Goal: Register for event/course

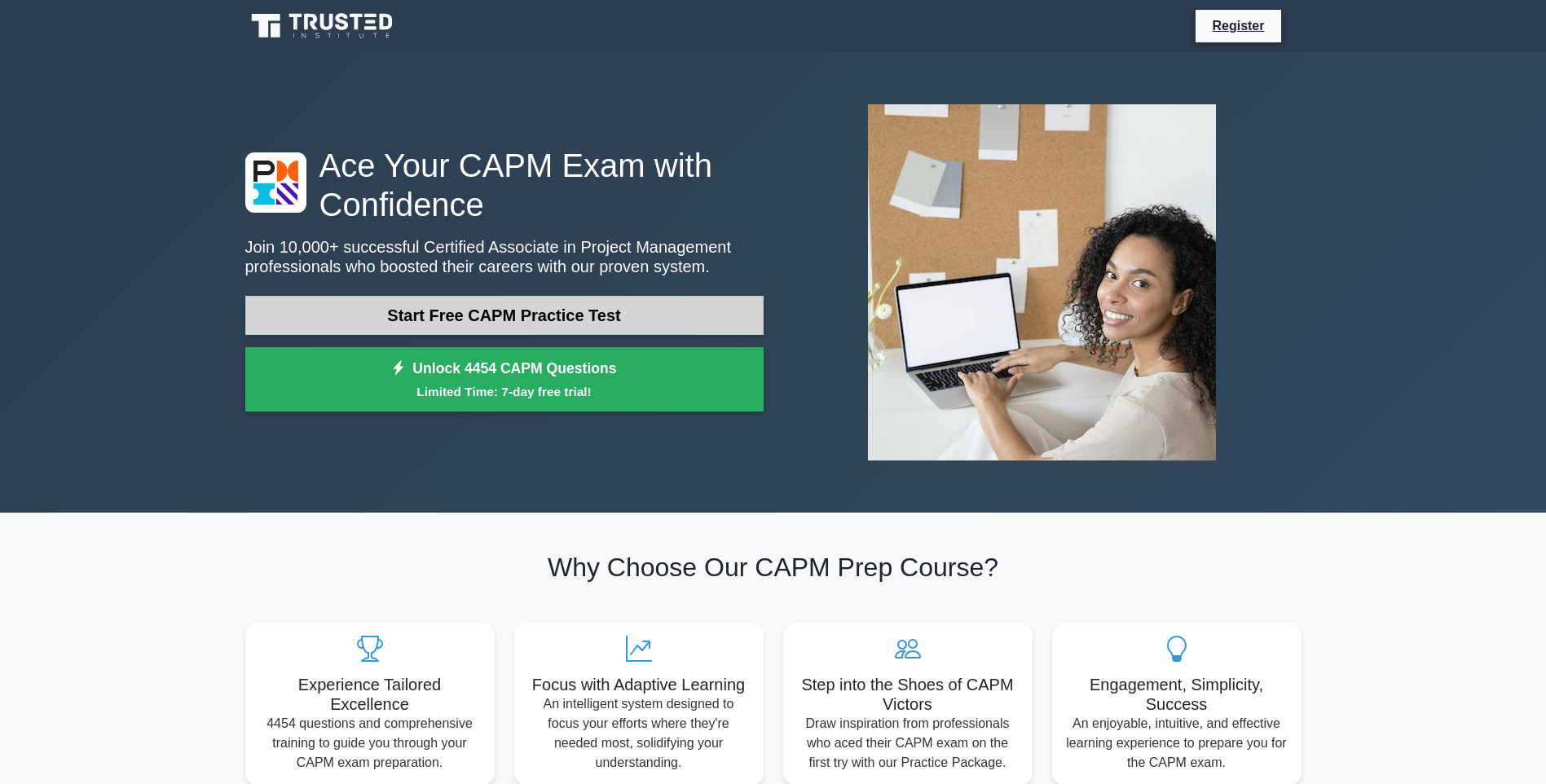
click at [505, 320] on link "Start Free CAPM Practice Test" at bounding box center [504, 315] width 518 height 39
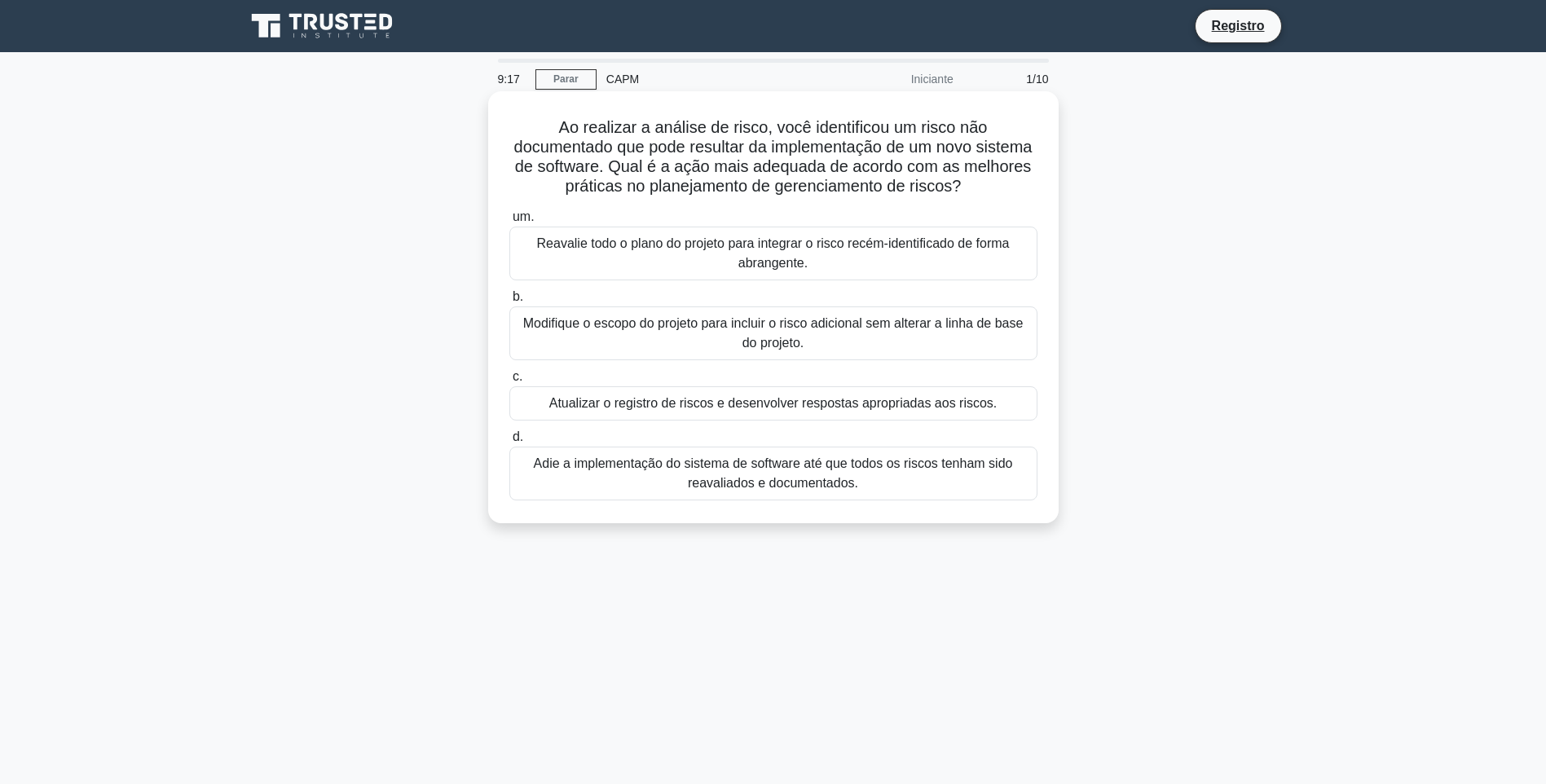
click at [842, 400] on div "Atualizar o registro de riscos e desenvolver respostas apropriadas aos riscos." at bounding box center [773, 403] width 528 height 34
click at [509, 382] on input "c. Atualizar o registro de riscos e desenvolver respostas apropriadas aos risco…" at bounding box center [509, 377] width 0 height 11
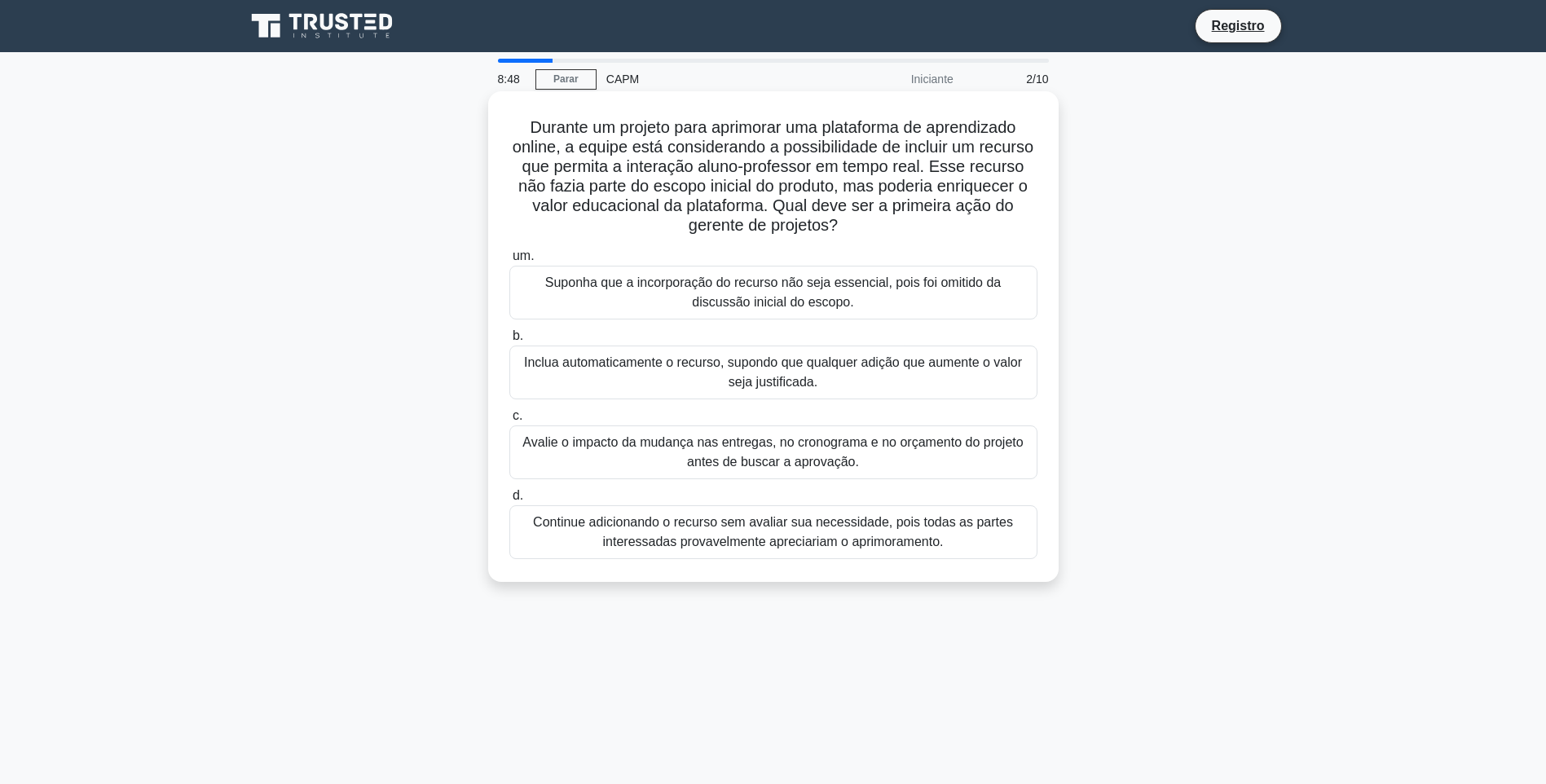
click at [820, 458] on div "Avalie o impacto da mudança nas entregas, no cronograma e no orçamento do proje…" at bounding box center [773, 452] width 528 height 54
click at [509, 421] on input "c. Avalie o impacto da mudança nas entregas, no cronograma e no orçamento do pr…" at bounding box center [509, 416] width 0 height 11
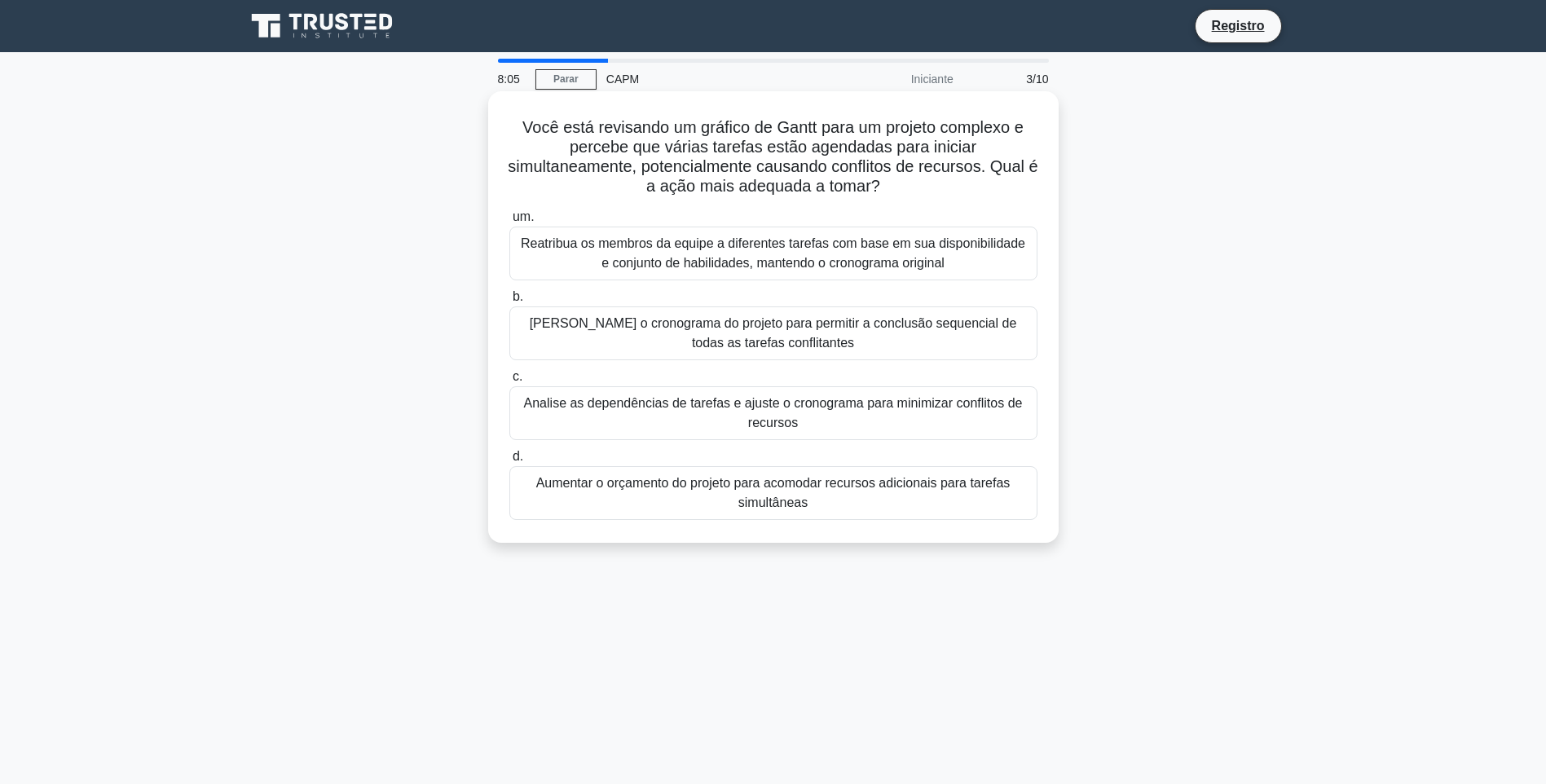
click at [815, 335] on div "[PERSON_NAME] o cronograma do projeto para permitir a conclusão sequencial de t…" at bounding box center [773, 333] width 528 height 54
click at [509, 302] on input "b. Estenda o cronograma do projeto para permitir a conclusão sequencial de toda…" at bounding box center [509, 297] width 0 height 11
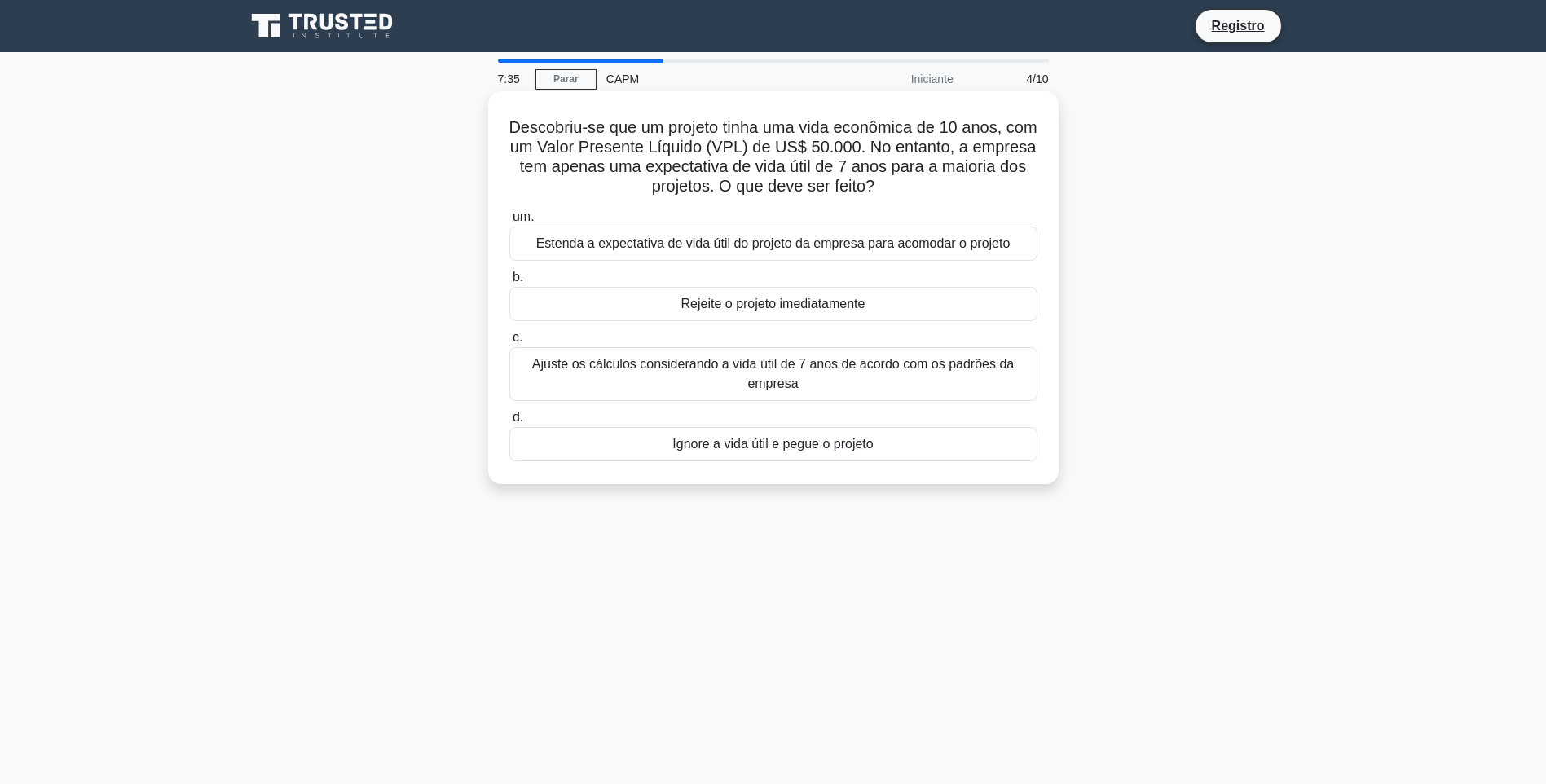
click at [816, 369] on div "Ajuste os cálculos considerando a vida útil de 7 anos de acordo com os padrões …" at bounding box center [773, 374] width 528 height 54
click at [509, 343] on input "c. Ajuste os cálculos considerando a vida útil de 7 anos de acordo com os padrõ…" at bounding box center [509, 337] width 0 height 11
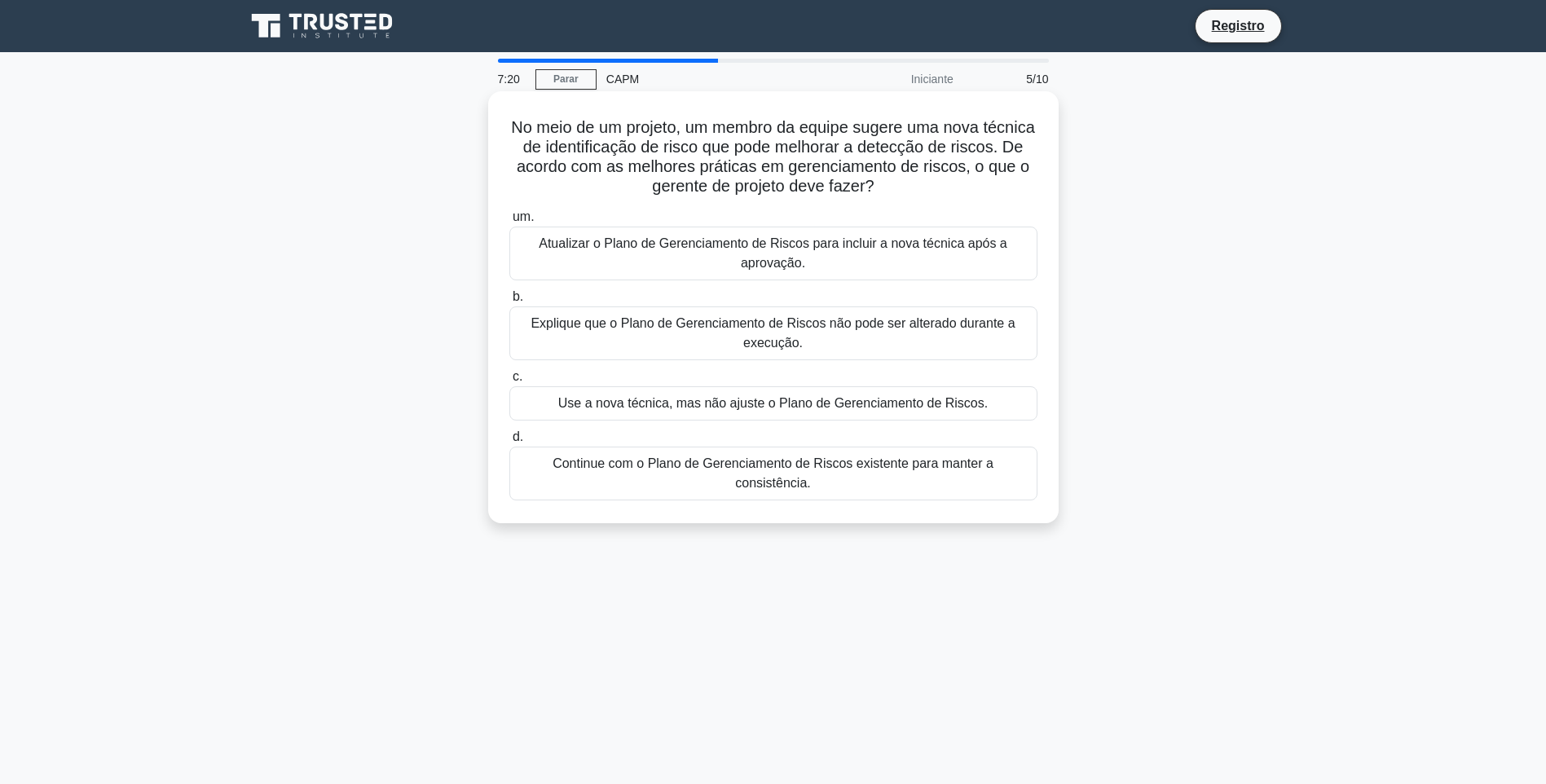
click at [811, 238] on div "Atualizar o Plano de Gerenciamento de Riscos para incluir a nova técnica após a…" at bounding box center [773, 253] width 528 height 54
click at [509, 223] on input "um. Atualizar o Plano de Gerenciamento de Riscos para incluir a nova técnica ap…" at bounding box center [509, 218] width 0 height 11
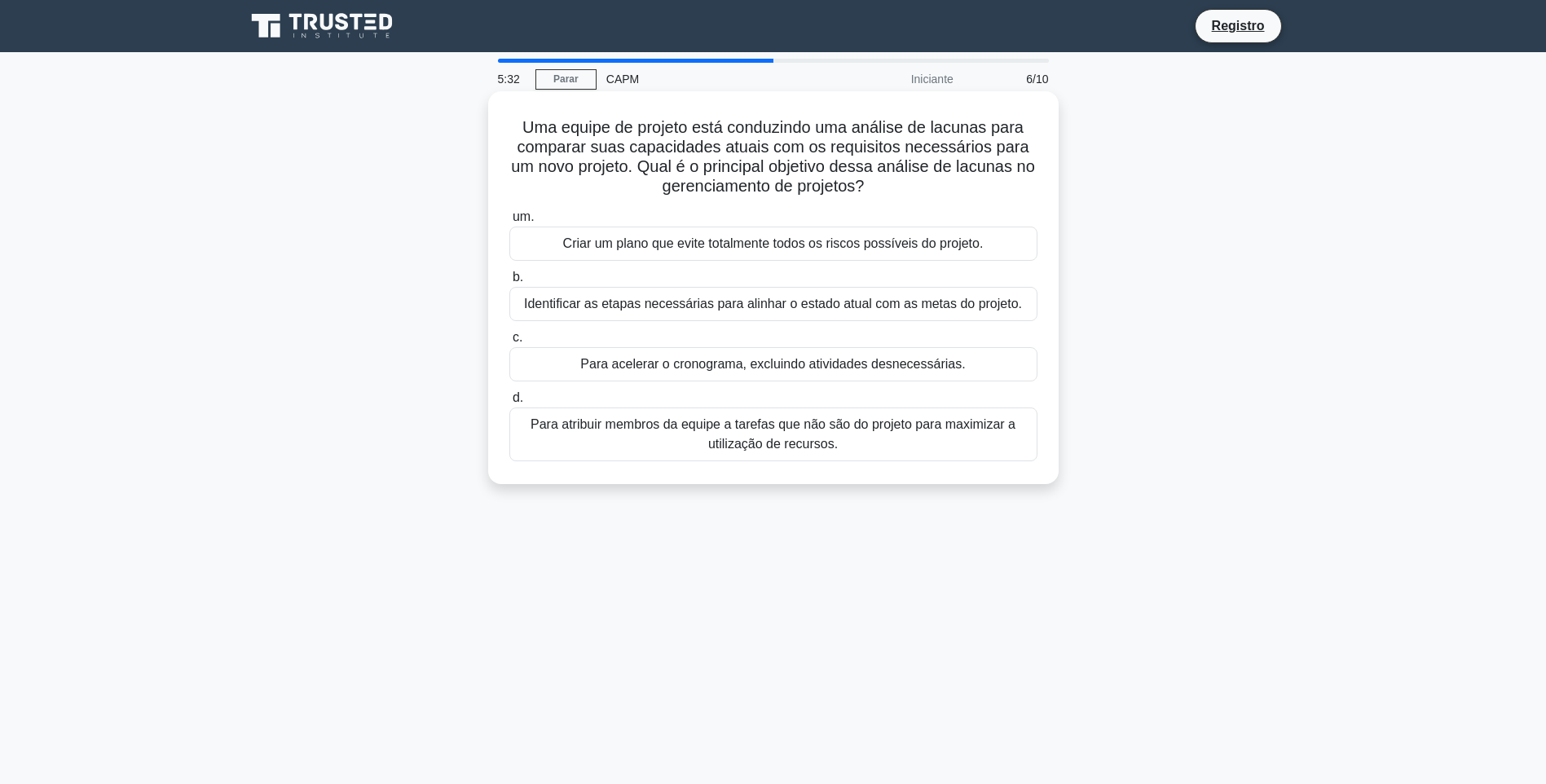
click at [807, 438] on div "Para atribuir membros da equipe a tarefas que não são do projeto para maximizar…" at bounding box center [773, 434] width 528 height 54
click at [509, 403] on input "d. Para atribuir membros da equipe a tarefas que não são do projeto para maximi…" at bounding box center [509, 398] width 0 height 11
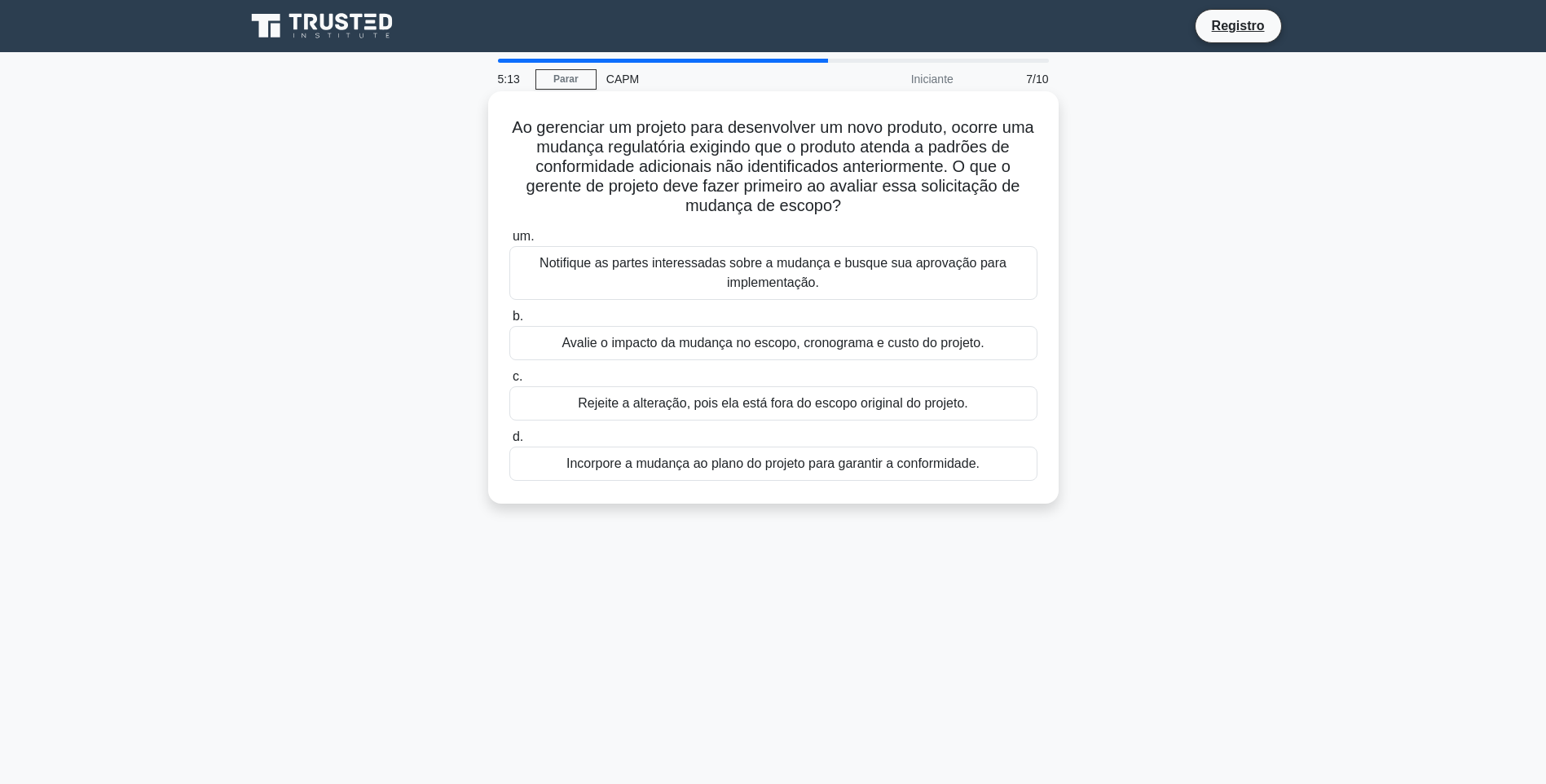
click at [766, 341] on div "Avalie o impacto da mudança no escopo, cronograma e custo do projeto." at bounding box center [773, 343] width 528 height 34
click at [509, 322] on input "b. Avalie o impacto da mudança no escopo, cronograma e custo do projeto." at bounding box center [509, 316] width 0 height 11
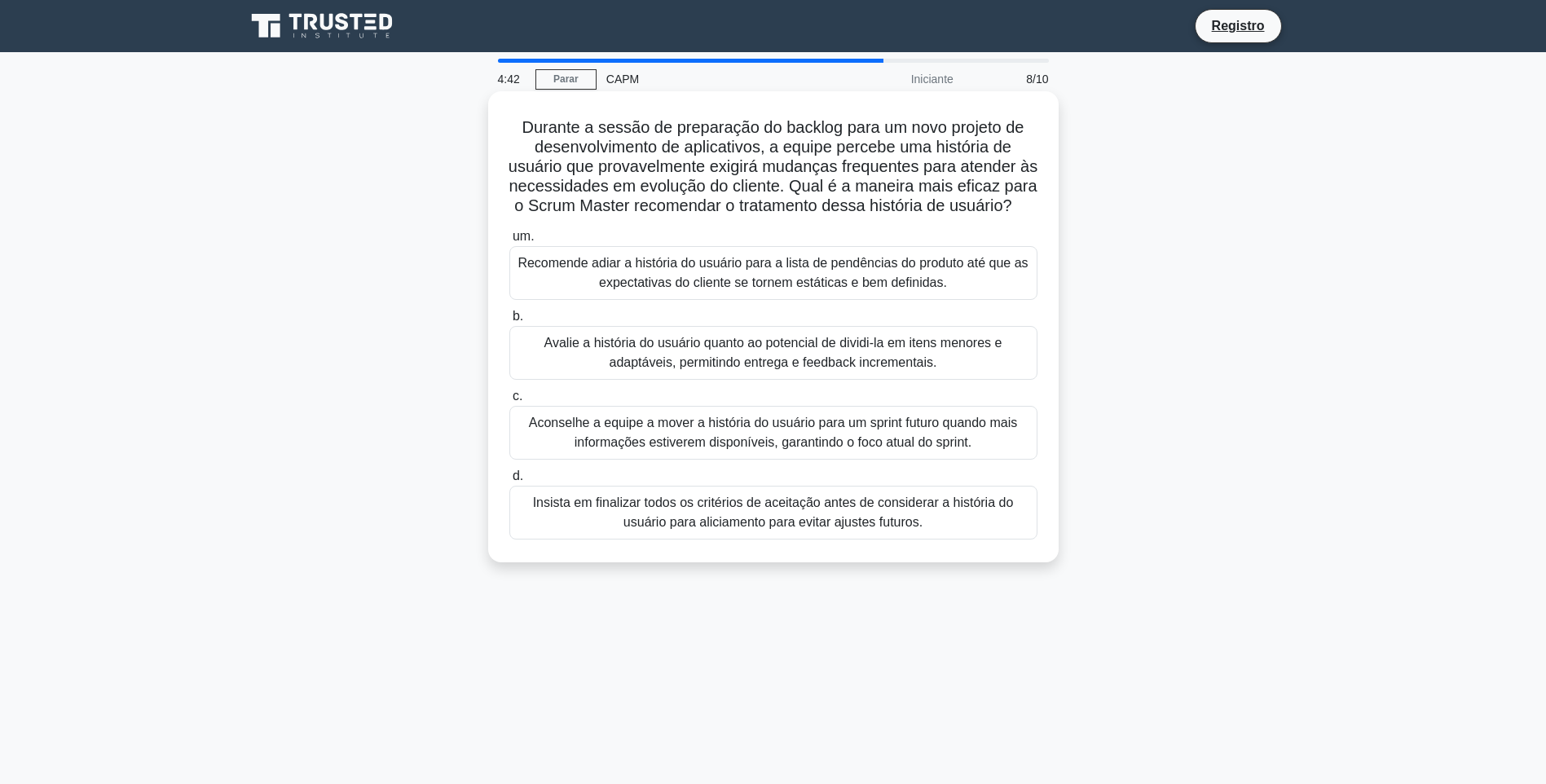
click at [706, 374] on div "Avalie a história do usuário quanto ao potencial de dividi-la em itens menores …" at bounding box center [773, 352] width 528 height 54
click at [509, 322] on input "b. Avalie a história do usuário quanto ao potencial de dividi-la em itens menor…" at bounding box center [509, 316] width 0 height 11
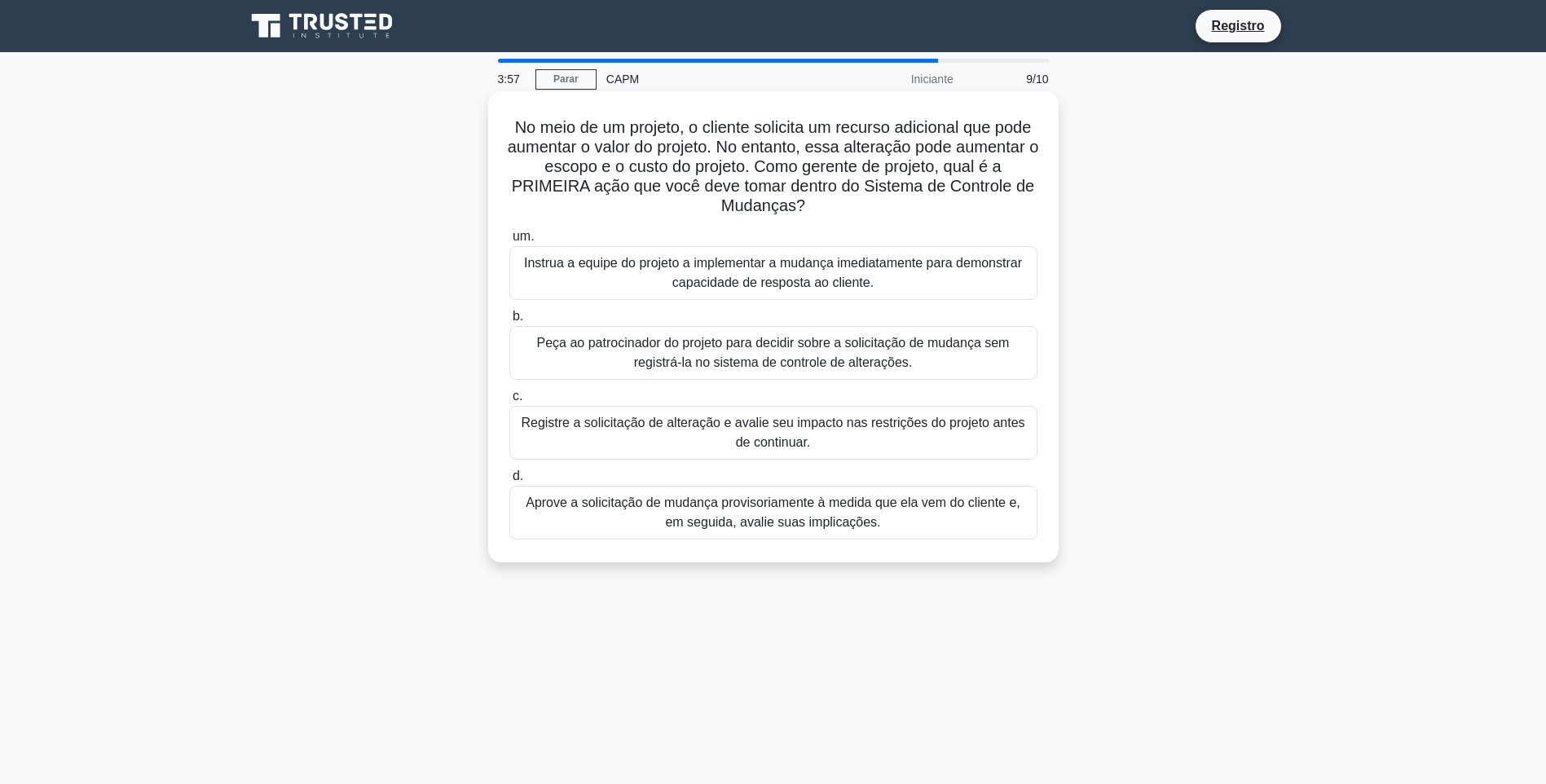
click at [781, 440] on div "Registre a solicitação de alteração e avalie seu impacto nas restrições do proj…" at bounding box center [773, 433] width 528 height 54
click at [509, 402] on input "c. Registre a solicitação de alteração e avalie seu impacto nas restrições do p…" at bounding box center [509, 396] width 0 height 11
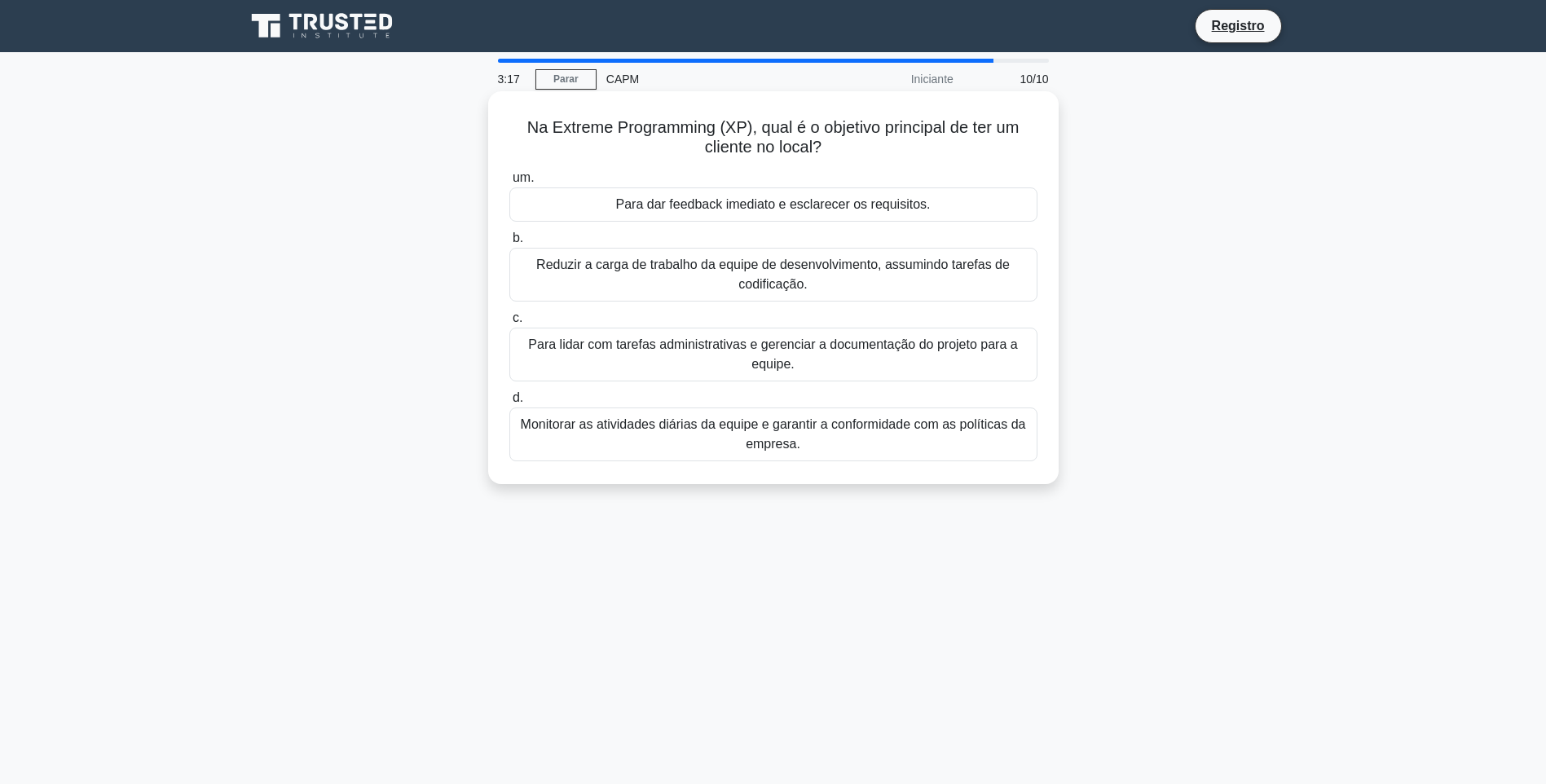
click at [763, 211] on div "Para dar feedback imediato e esclarecer os requisitos." at bounding box center [773, 204] width 528 height 34
click at [509, 183] on input "um. Para dar feedback imediato e esclarecer os requisitos." at bounding box center [509, 178] width 0 height 11
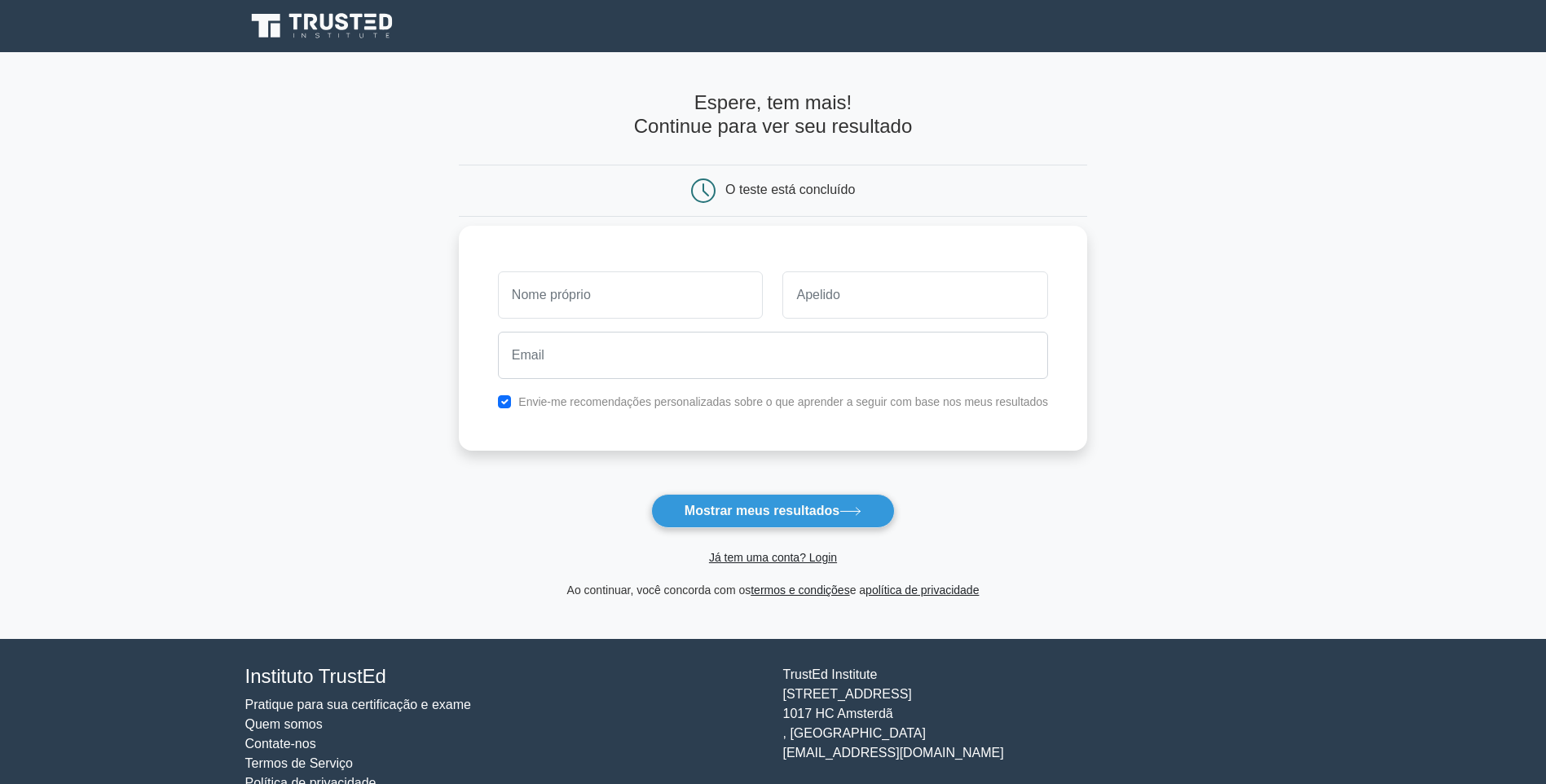
click at [730, 303] on input "text" at bounding box center [631, 295] width 266 height 48
type input "joao"
click at [842, 290] on input "text" at bounding box center [915, 295] width 266 height 48
type input "joao"
click at [761, 401] on label "Envie-me recomendações personalizadas sobre o que aprender a seguir com base no…" at bounding box center [782, 402] width 529 height 13
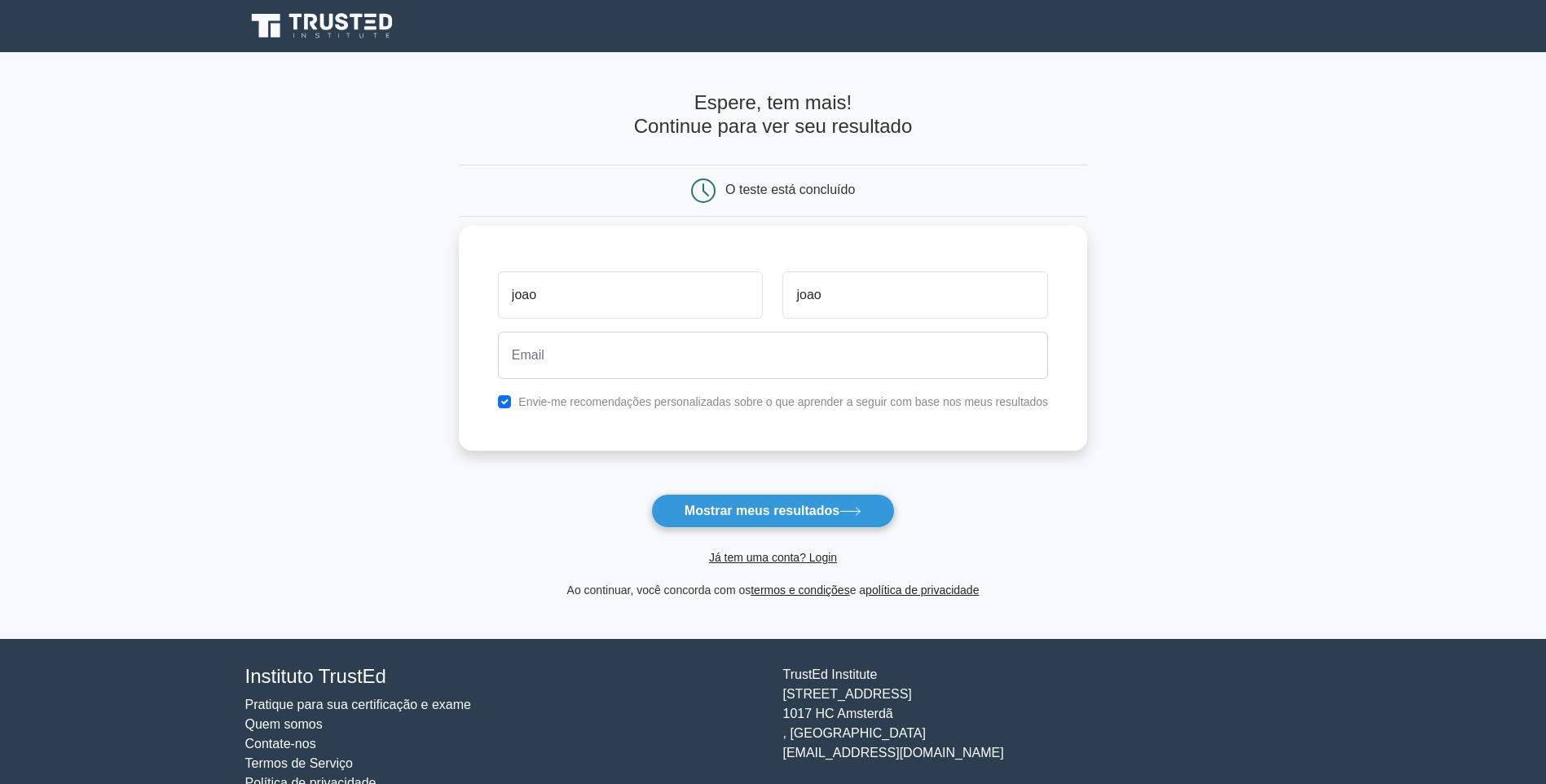
click at [749, 401] on label "Envie-me recomendações personalizadas sobre o que aprender a seguir com base no…" at bounding box center [782, 402] width 529 height 13
click at [521, 399] on div "Envie-me recomendações personalizadas sobre o que aprender a seguir com base no…" at bounding box center [773, 402] width 570 height 19
click at [508, 400] on input "checkbox" at bounding box center [504, 402] width 13 height 13
checkbox input "false"
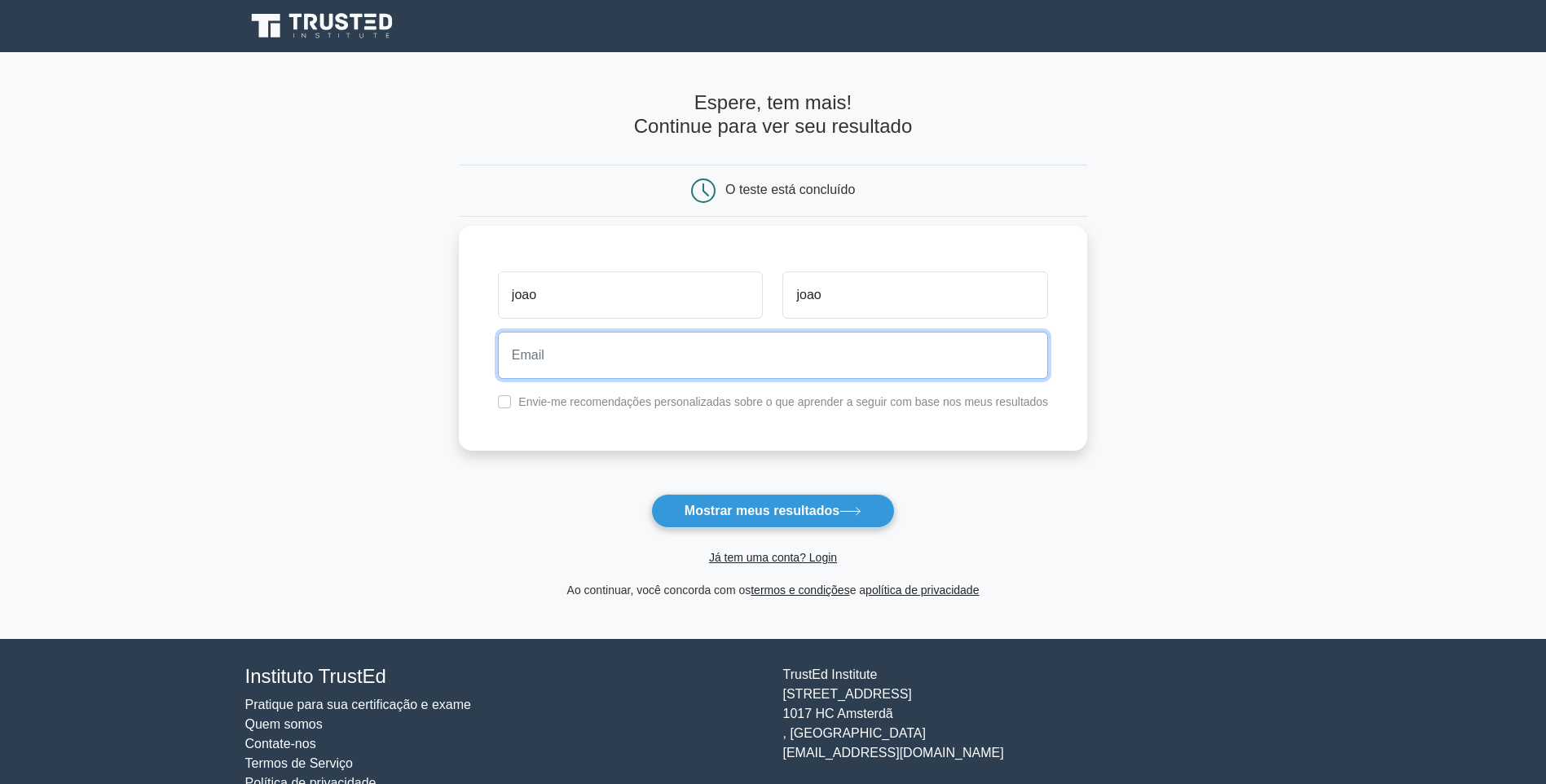
click at [610, 358] on input "email" at bounding box center [773, 355] width 550 height 48
type input "est_jbarboza@banparanet.com.br"
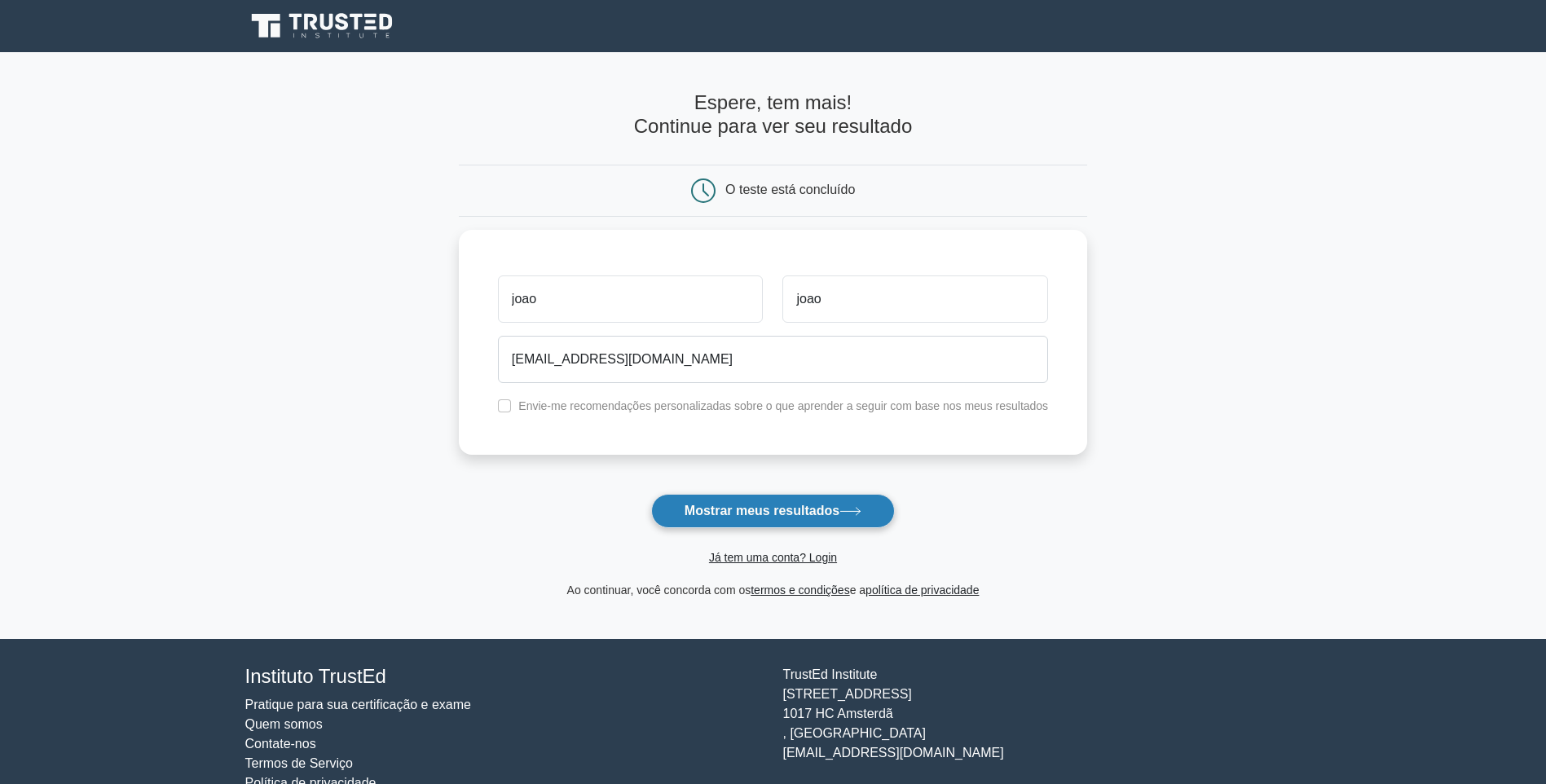
click at [799, 509] on font "Mostrar meus resultados" at bounding box center [762, 511] width 155 height 14
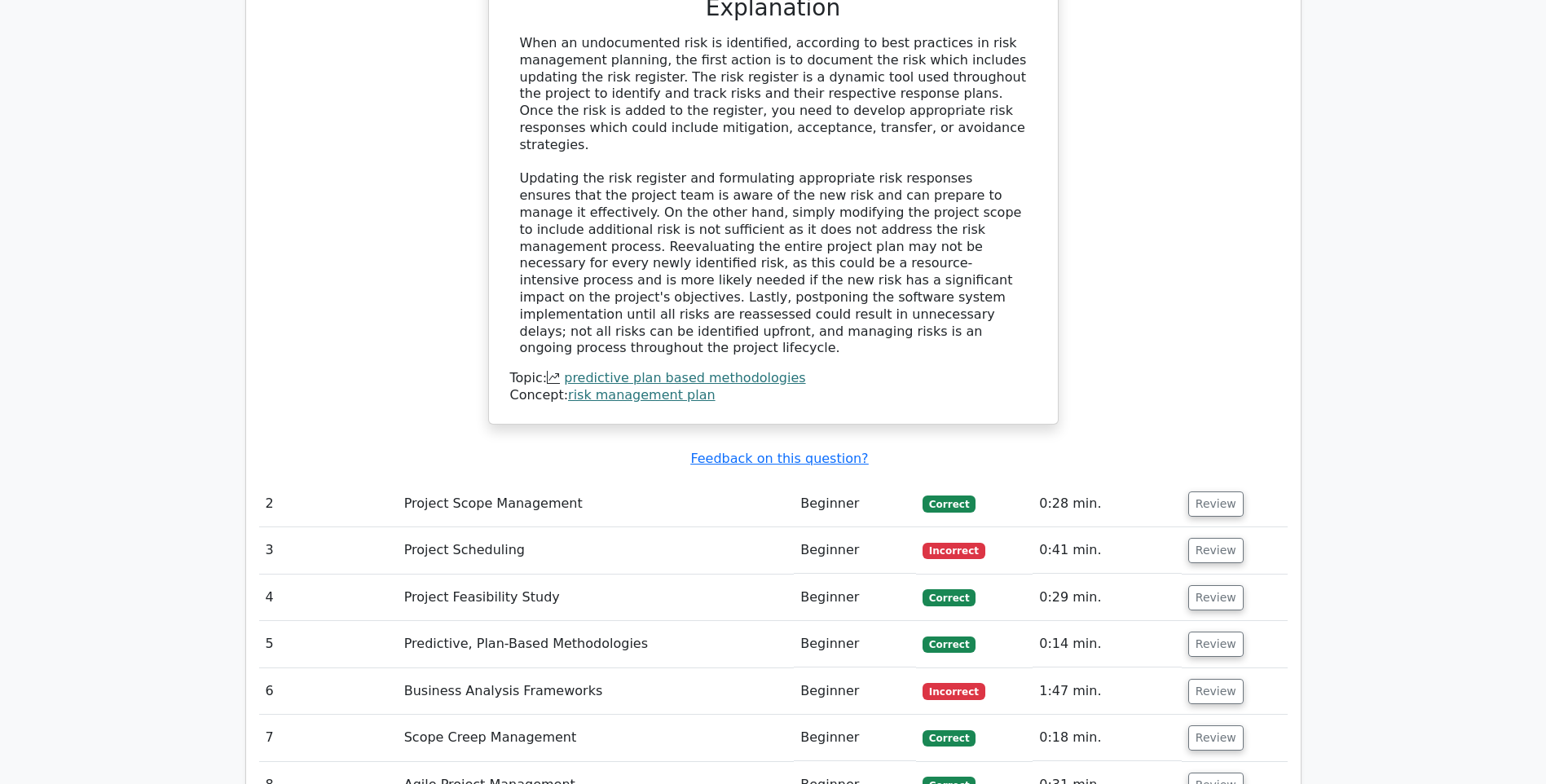
scroll to position [2038, 0]
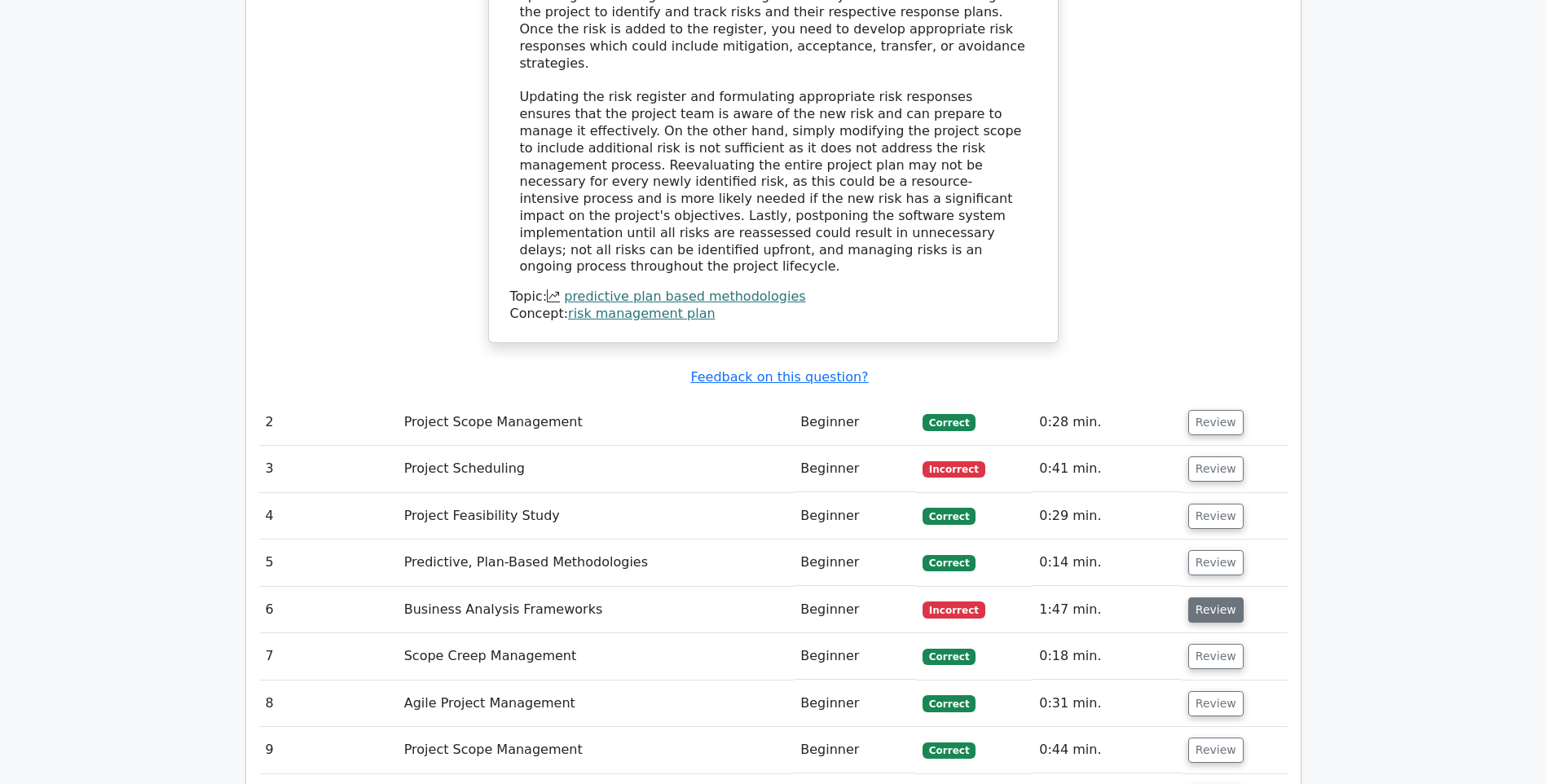
click at [1201, 597] on button "Review" at bounding box center [1216, 610] width 55 height 26
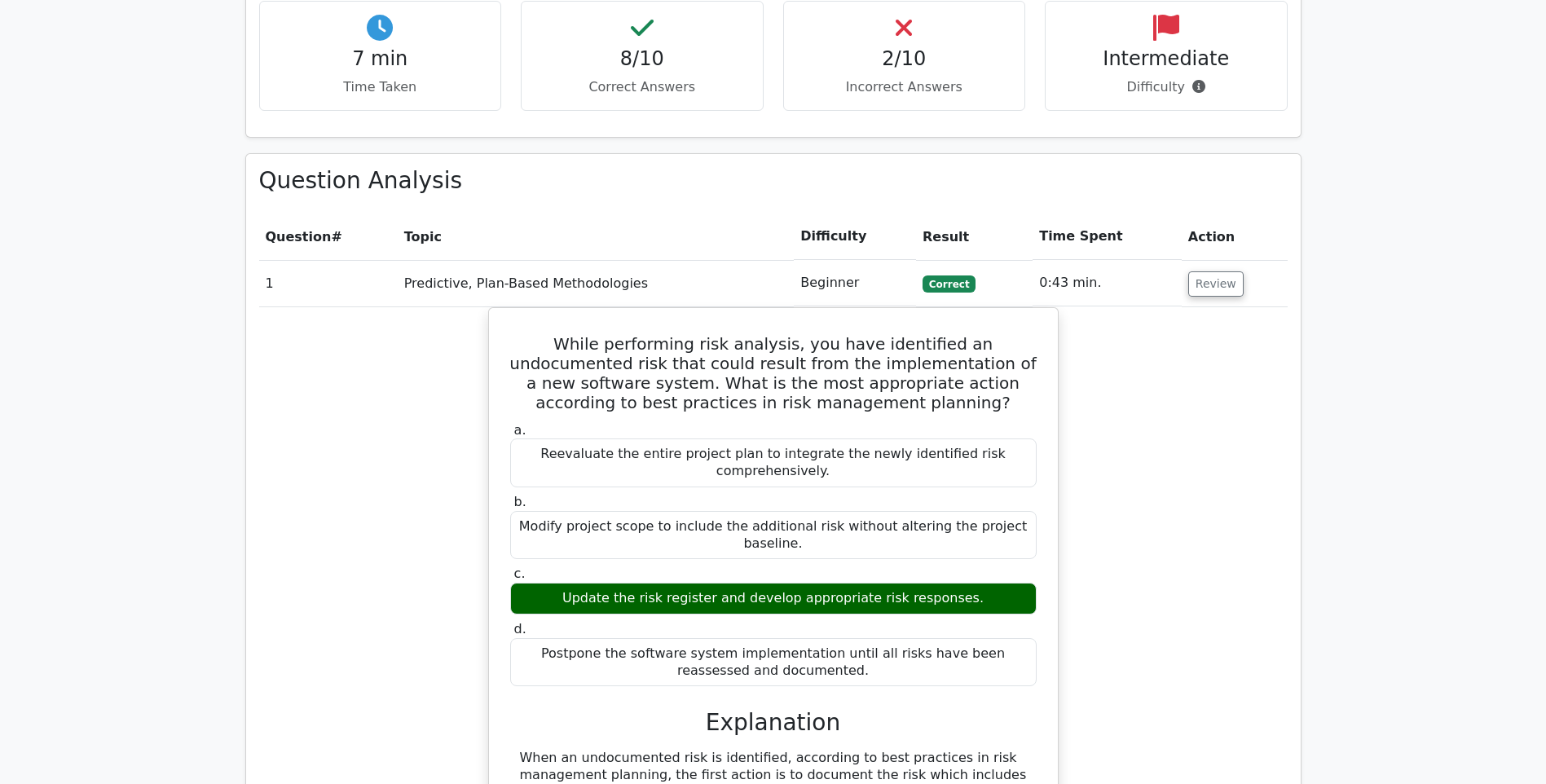
scroll to position [978, 0]
